Goal: Information Seeking & Learning: Understand process/instructions

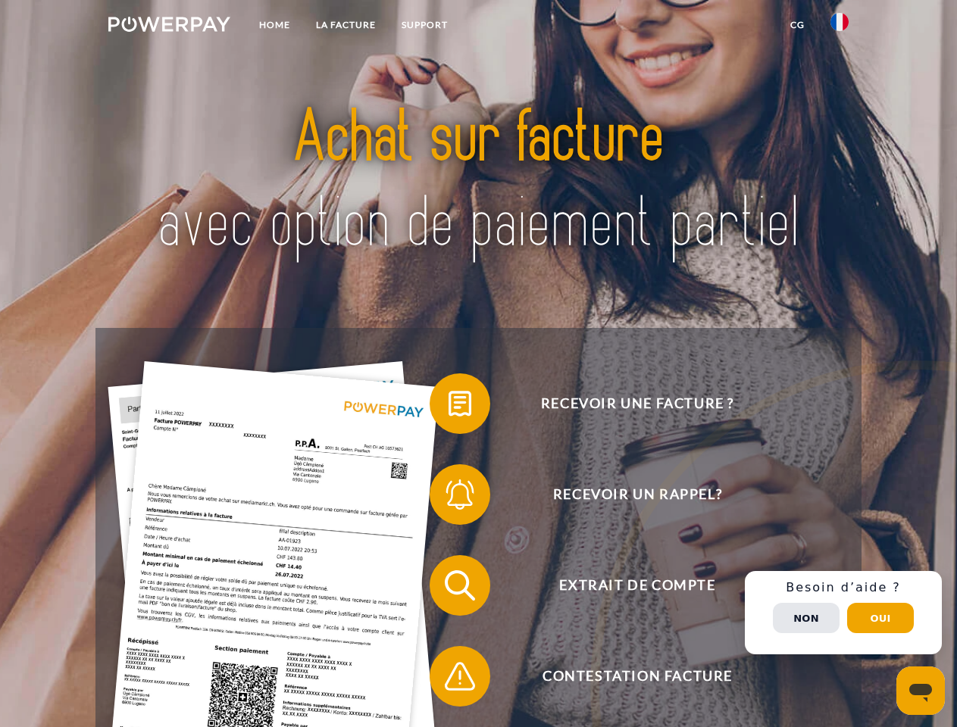
click at [169, 27] on img at bounding box center [169, 24] width 122 height 15
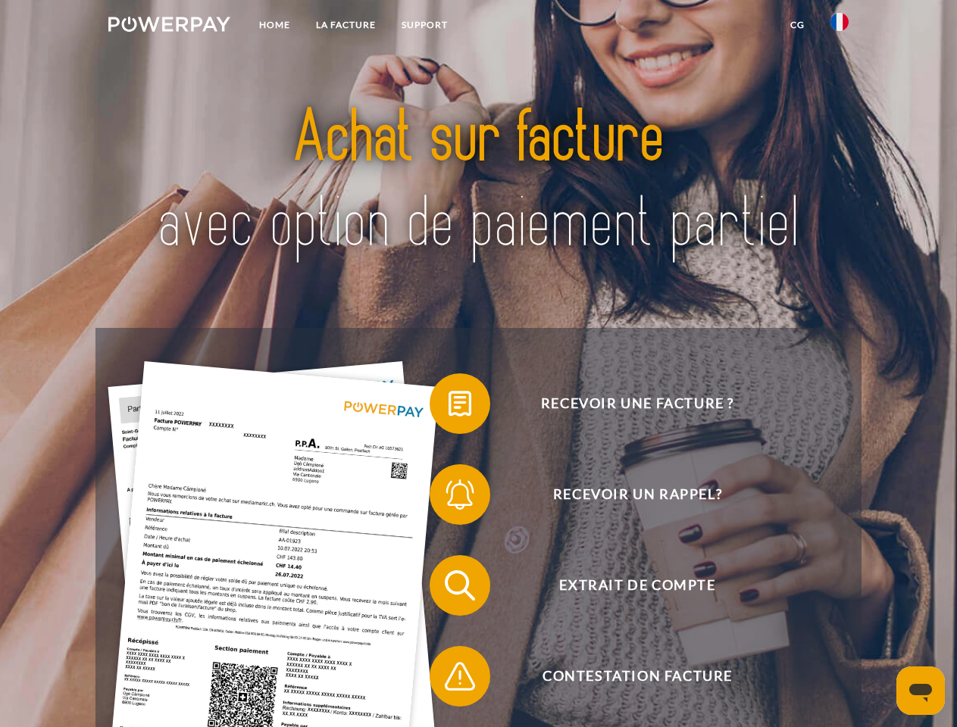
click at [839, 27] on img at bounding box center [839, 22] width 18 height 18
click at [797, 25] on link "CG" at bounding box center [797, 24] width 40 height 27
click at [448, 407] on span at bounding box center [437, 404] width 76 height 76
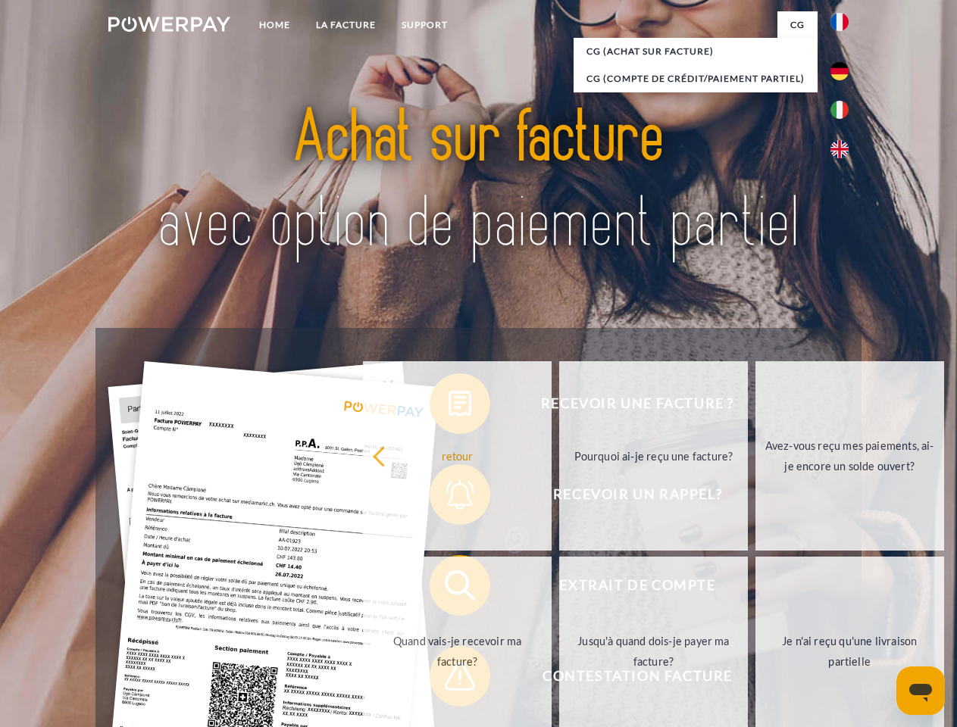
click at [448, 498] on div "retour Pourquoi ai-je reçu une facture? Avez-vous reçu mes paiements, ai-je enc…" at bounding box center [654, 553] width 612 height 391
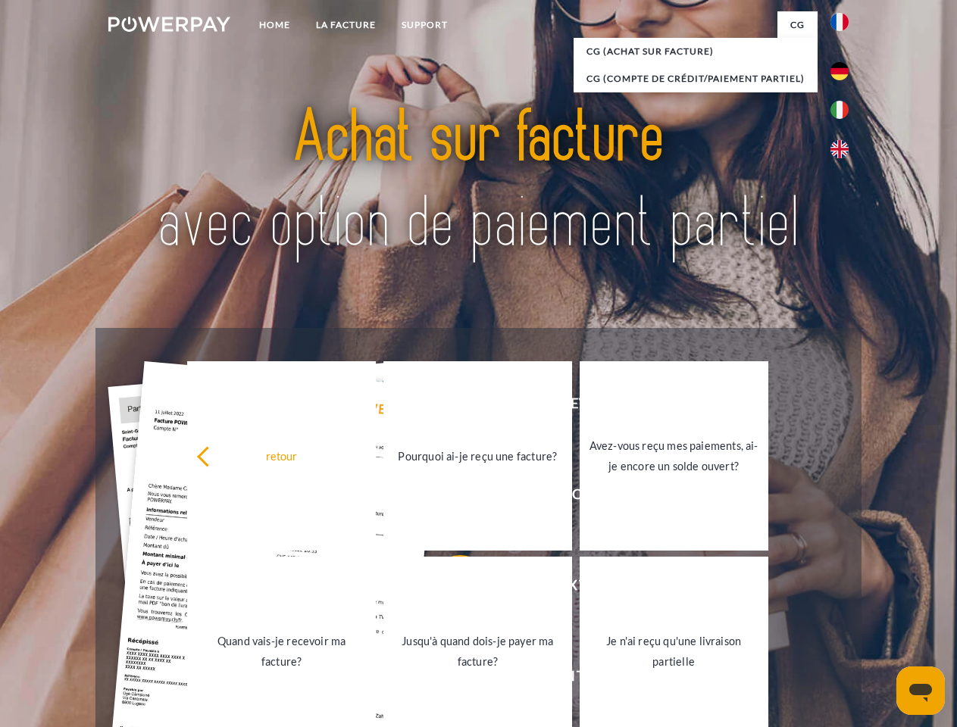
click at [448, 589] on link "Jusqu'à quand dois-je payer ma facture?" at bounding box center [477, 651] width 189 height 189
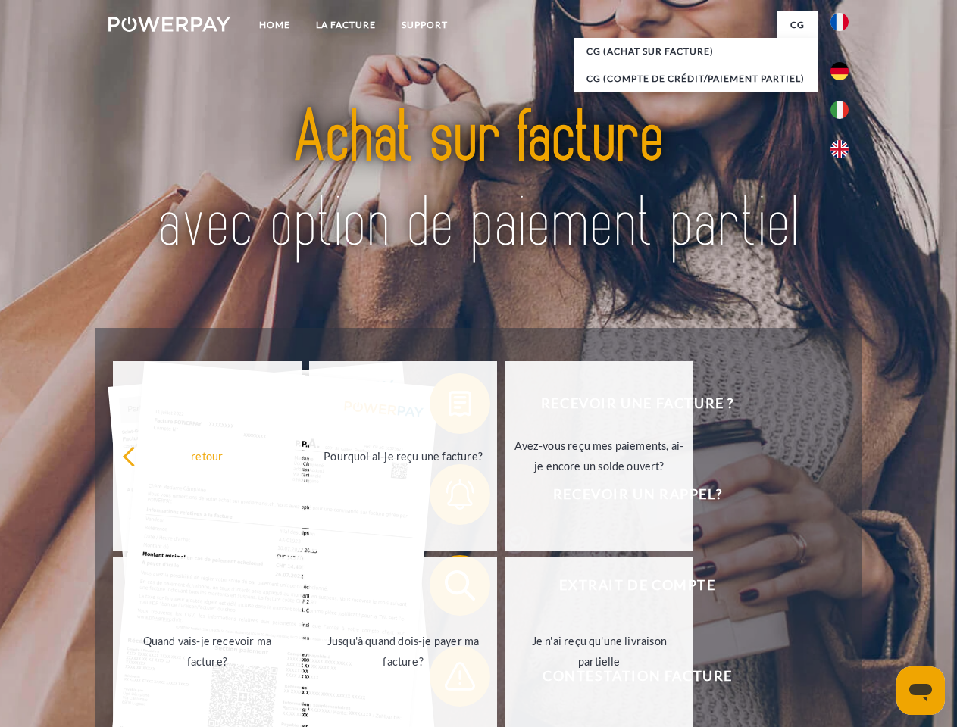
click at [448, 679] on span at bounding box center [437, 677] width 76 height 76
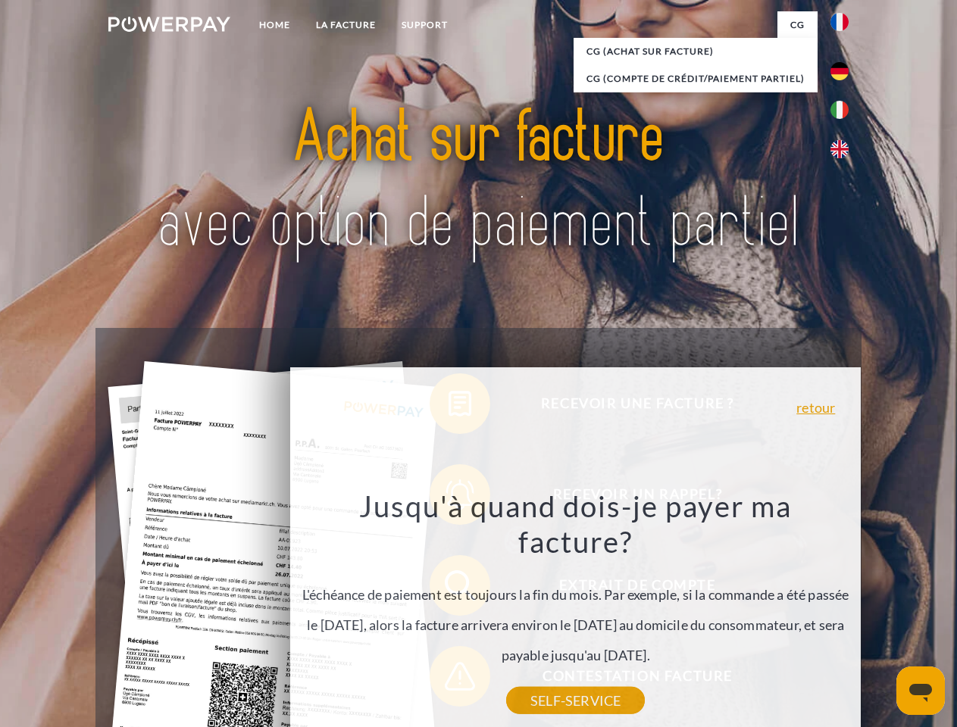
click at [843, 613] on div "Recevoir une facture ? Recevoir un rappel? Extrait de compte retour" at bounding box center [477, 631] width 765 height 606
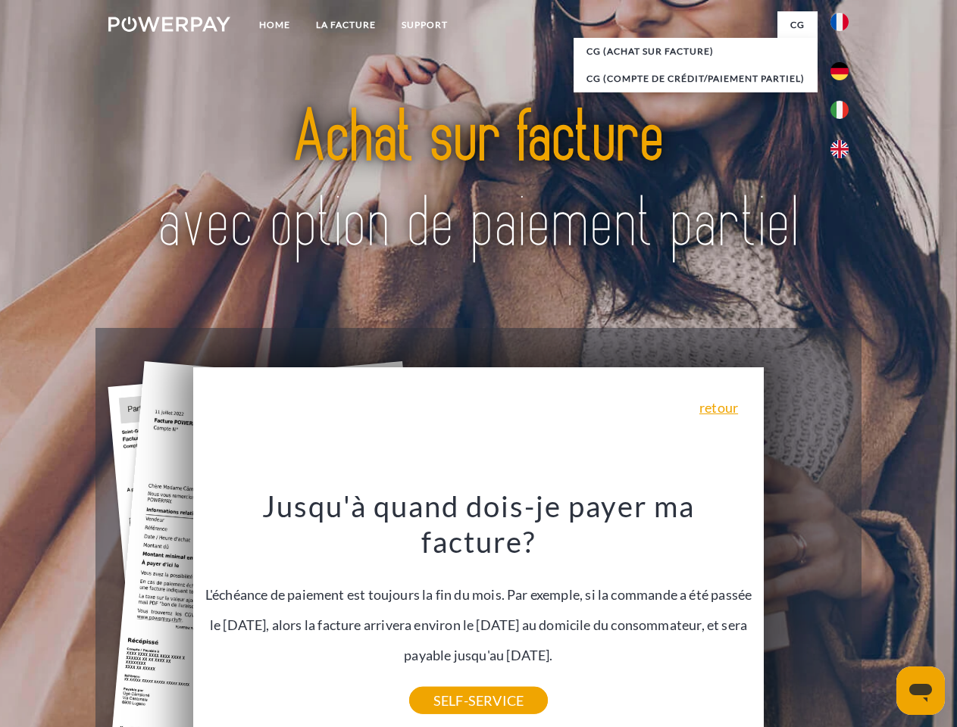
click at [806, 616] on span "Extrait de compte" at bounding box center [636, 585] width 371 height 61
click at [880, 618] on header "Home LA FACTURE Support" at bounding box center [478, 523] width 957 height 1046
